Goal: Task Accomplishment & Management: Use online tool/utility

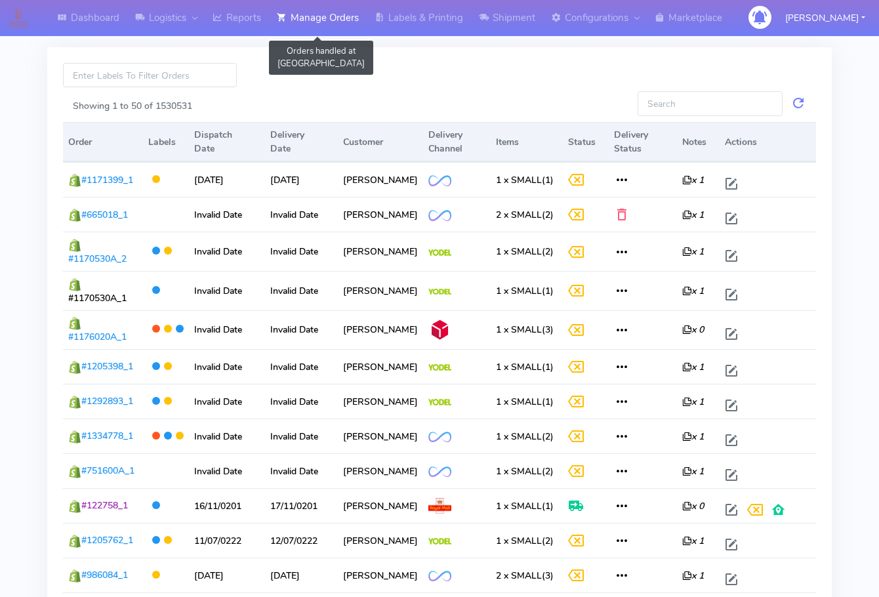
click at [315, 13] on link "Manage Orders" at bounding box center [318, 18] width 98 height 36
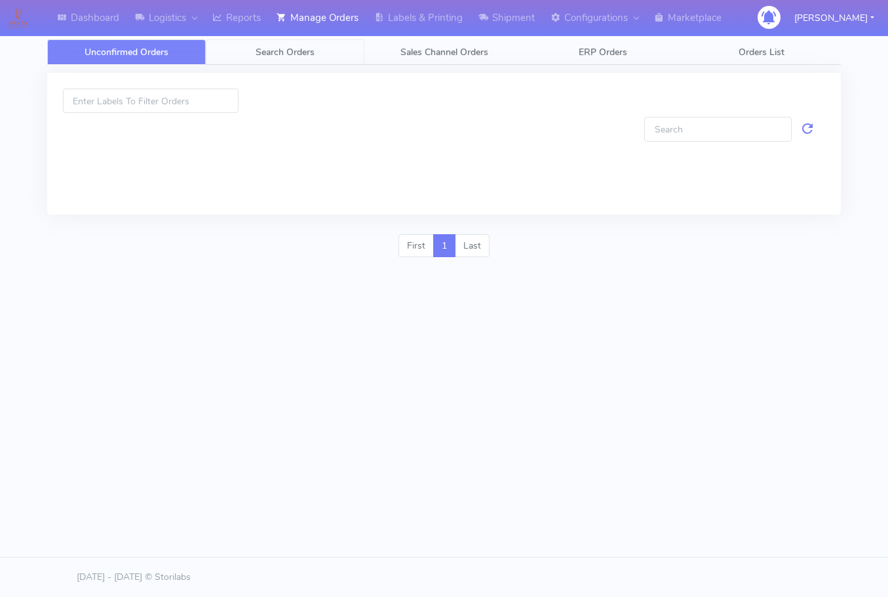
click at [293, 54] on span "Search Orders" at bounding box center [285, 52] width 59 height 12
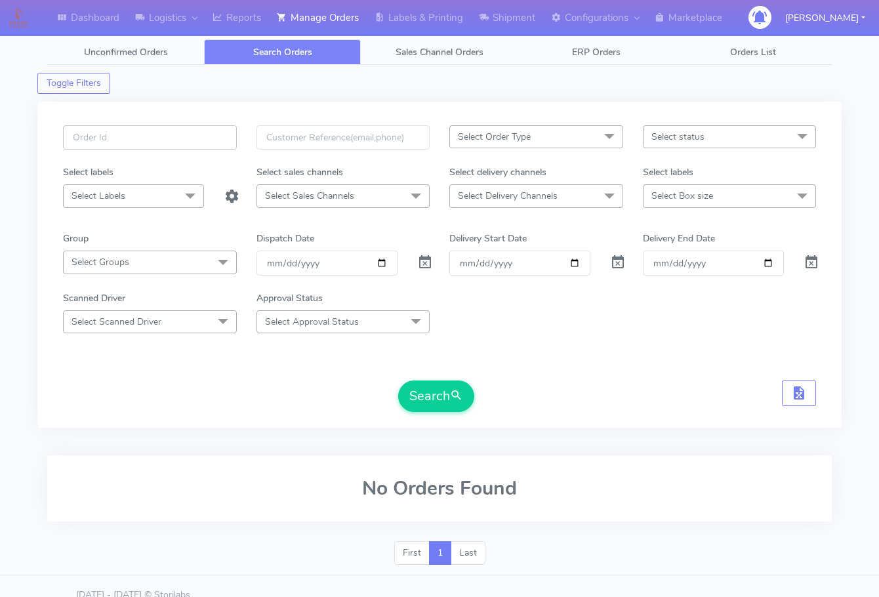
drag, startPoint x: 118, startPoint y: 138, endPoint x: 145, endPoint y: 145, distance: 27.8
click at [118, 137] on input "text" at bounding box center [150, 137] width 174 height 24
paste input "1615760"
type input "1615760"
click at [422, 264] on span at bounding box center [425, 265] width 16 height 12
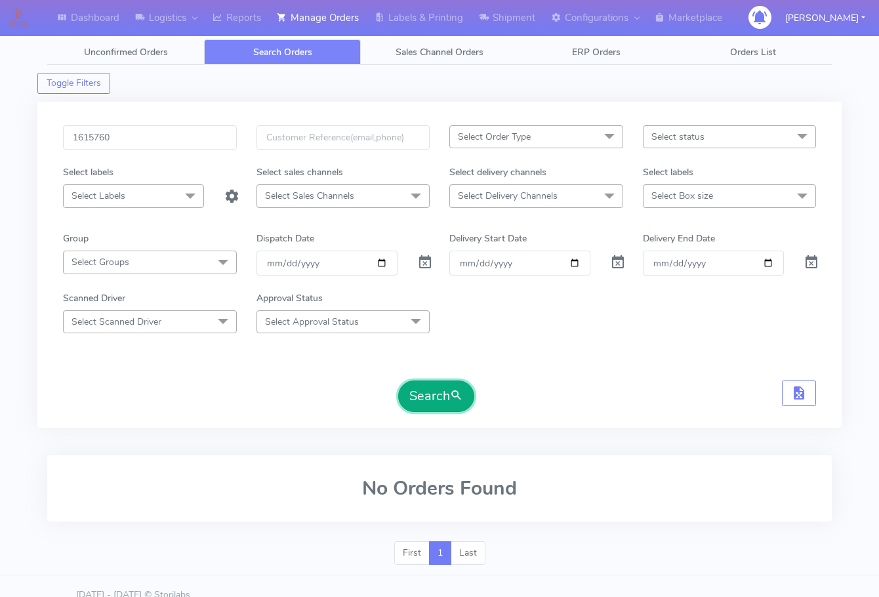
click at [429, 397] on button "Search" at bounding box center [436, 395] width 76 height 31
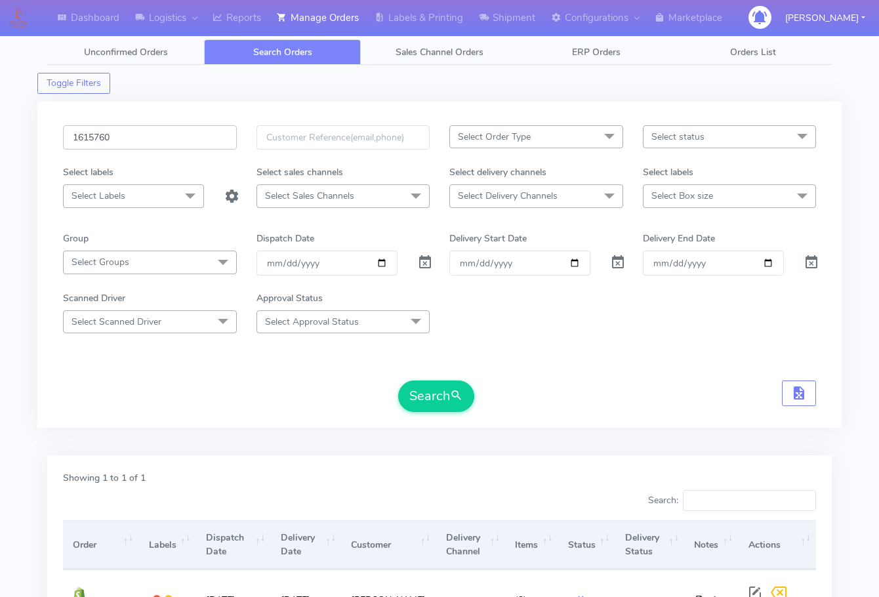
click at [151, 136] on input "1615760" at bounding box center [150, 137] width 174 height 24
paste input "998"
click at [452, 392] on span "submit" at bounding box center [456, 396] width 13 height 18
click at [106, 136] on input "1615998" at bounding box center [150, 137] width 174 height 24
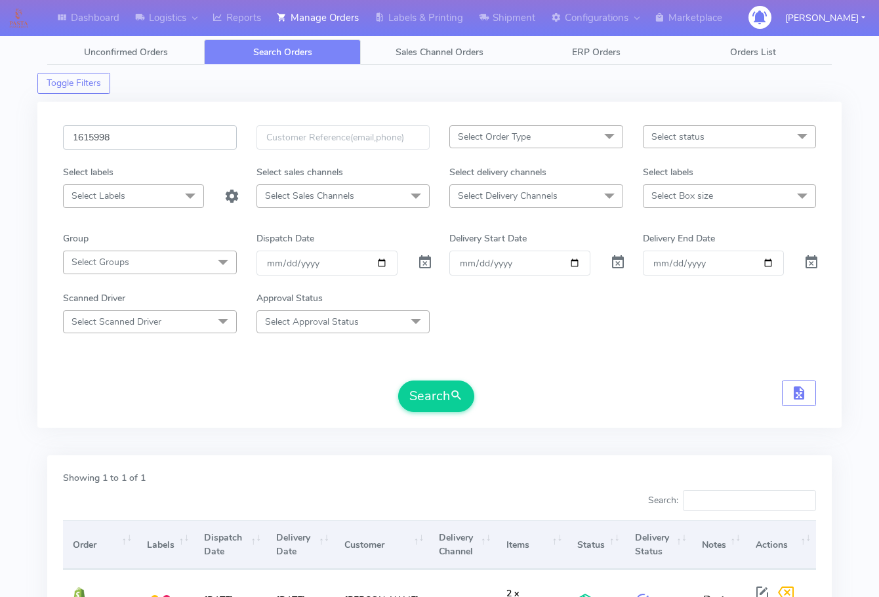
click at [164, 139] on input "1615998" at bounding box center [150, 137] width 174 height 24
paste input "836A"
click at [428, 384] on button "Search" at bounding box center [436, 395] width 76 height 31
click at [145, 123] on div "1615836A Select Order Type Select All MEALS ATAVI One Off Pasta Club Gift Kit E…" at bounding box center [439, 265] width 804 height 326
click at [149, 140] on input "1615836A" at bounding box center [150, 137] width 174 height 24
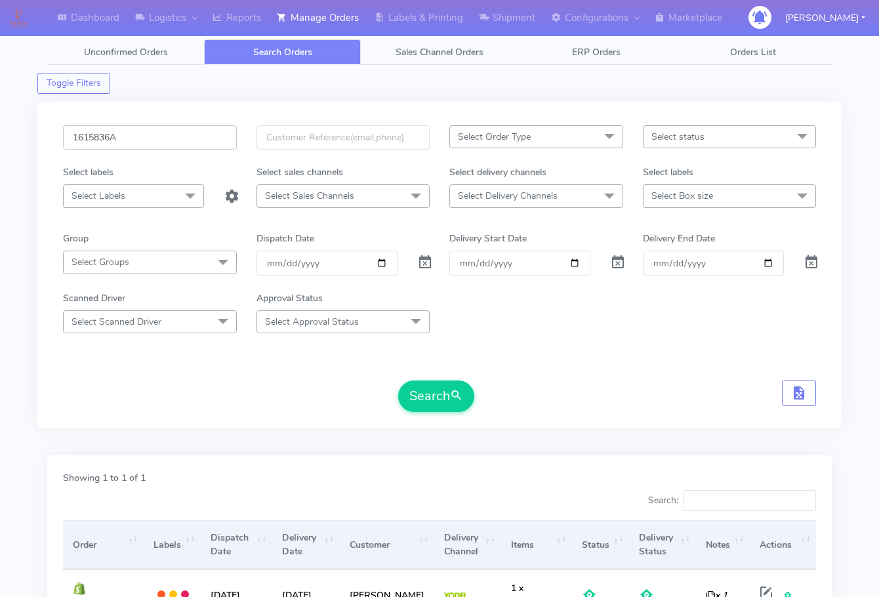
paste input "941"
type input "1615941"
click at [435, 384] on button "Search" at bounding box center [436, 395] width 76 height 31
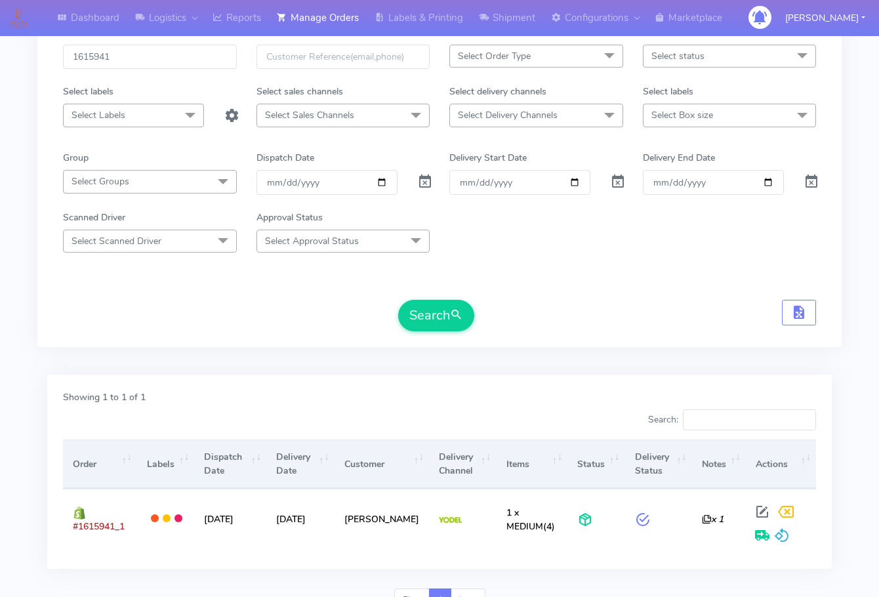
scroll to position [145, 0]
